Goal: Information Seeking & Learning: Learn about a topic

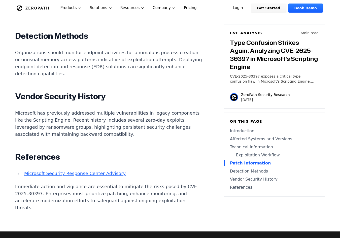
scroll to position [781, 0]
